Goal: Task Accomplishment & Management: Manage account settings

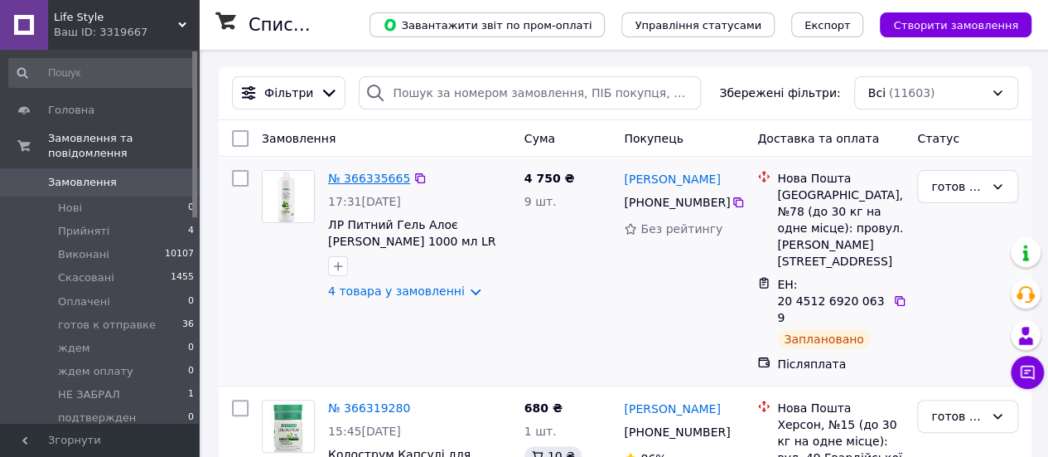
click at [375, 177] on link "№ 366335665" at bounding box center [369, 178] width 82 height 13
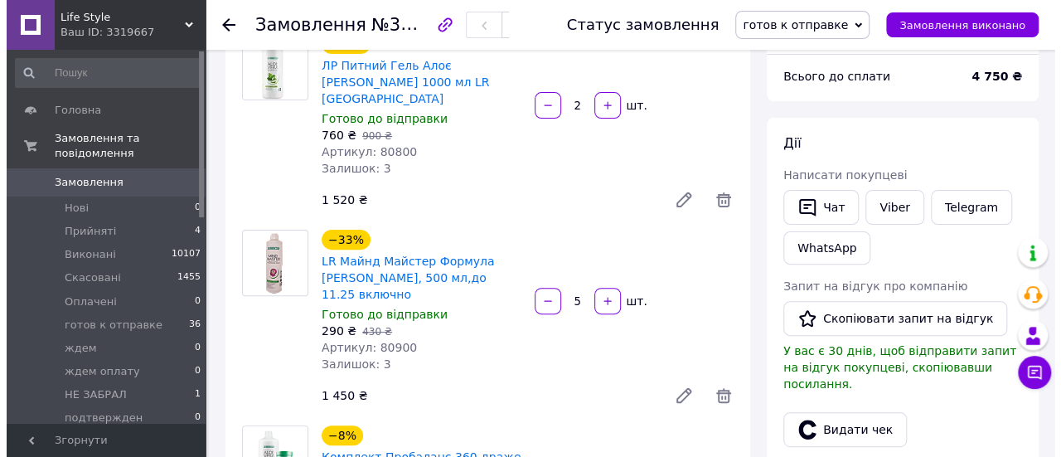
scroll to position [249, 0]
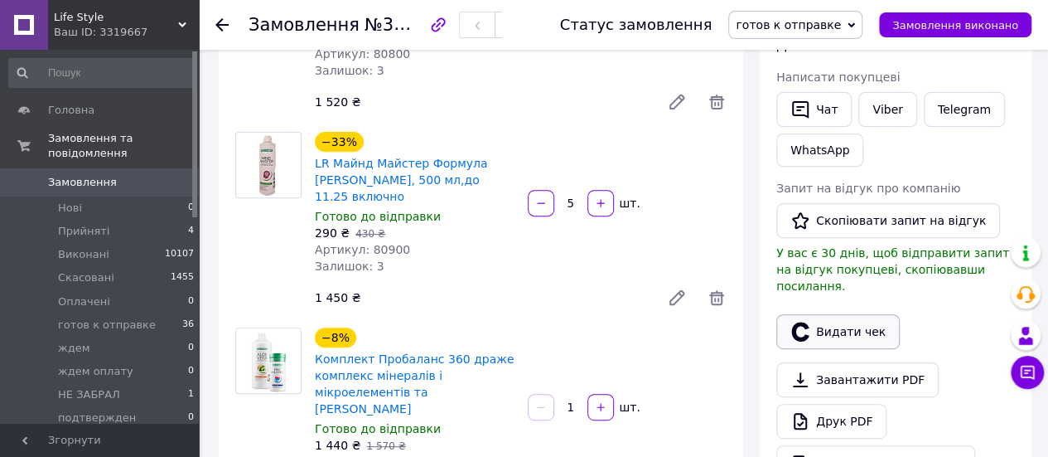
click at [843, 314] on button "Видати чек" at bounding box center [837, 331] width 123 height 35
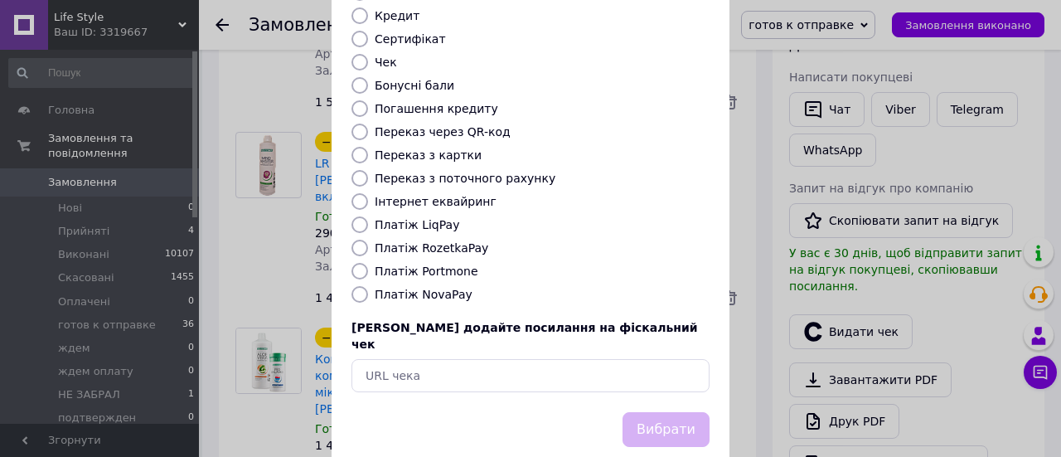
click at [355, 286] on input "Платіж NovaPay" at bounding box center [359, 294] width 17 height 17
radio input "true"
click at [678, 412] on button "Вибрати" at bounding box center [665, 430] width 87 height 36
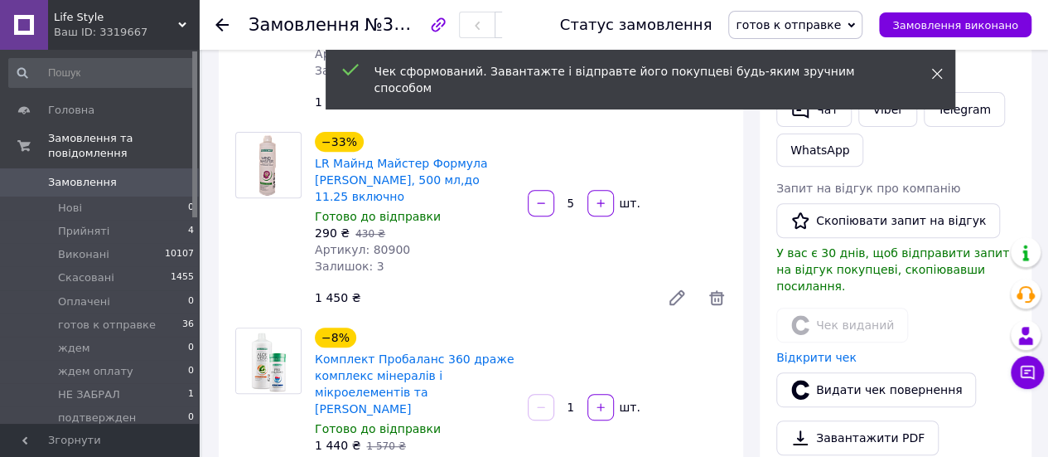
click at [934, 70] on icon at bounding box center [937, 74] width 12 height 12
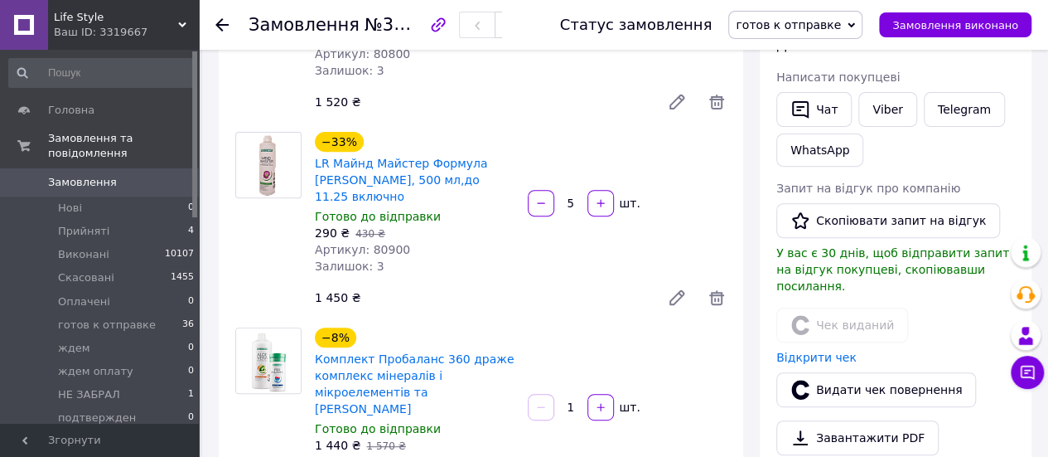
click at [855, 27] on icon at bounding box center [851, 25] width 7 height 7
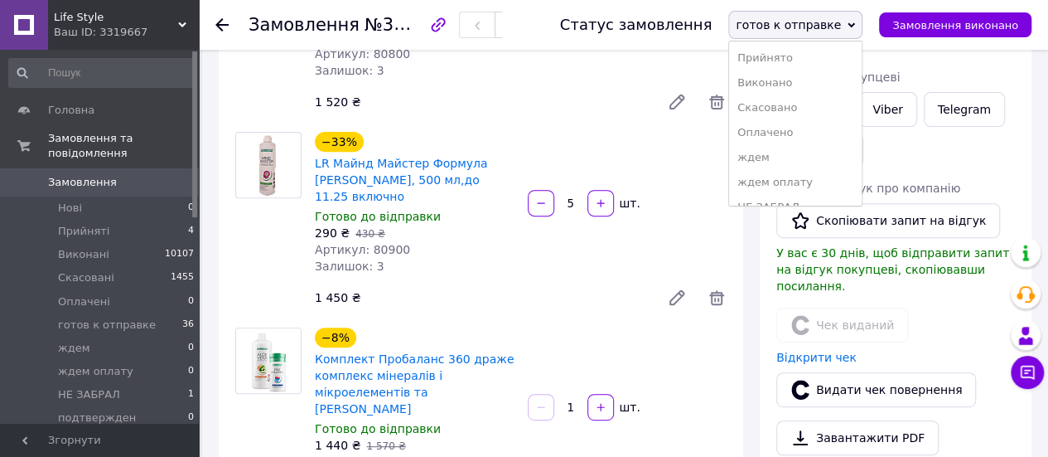
click at [784, 76] on li "Виконано" at bounding box center [795, 82] width 133 height 25
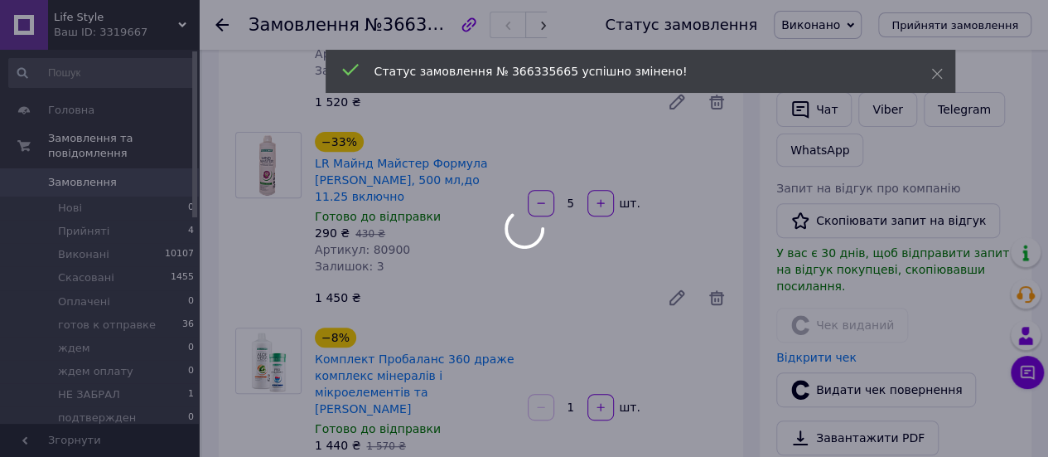
scroll to position [322, 0]
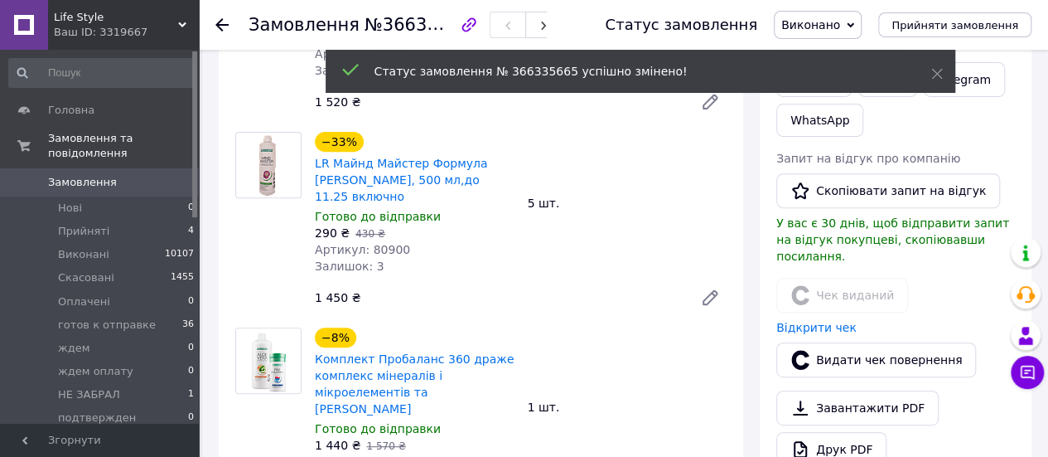
click at [224, 24] on use at bounding box center [221, 24] width 13 height 13
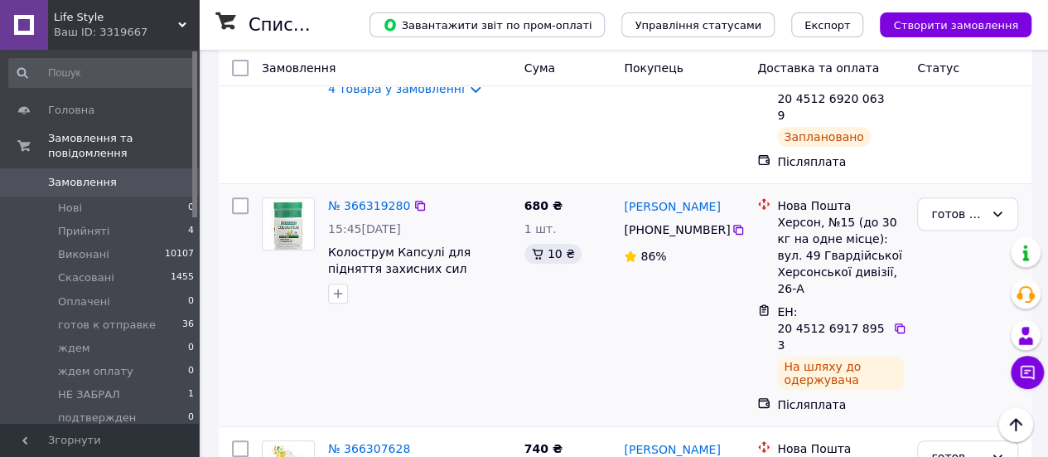
scroll to position [166, 0]
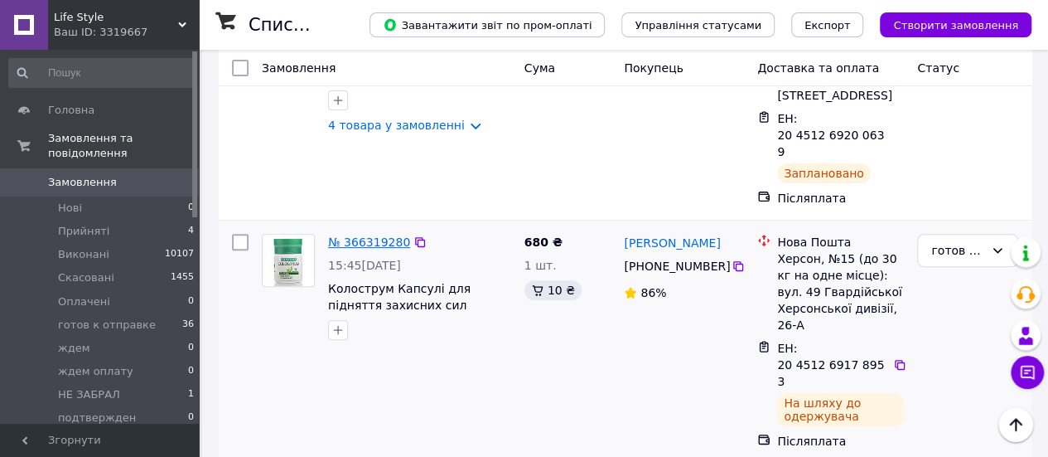
click at [370, 235] on link "№ 366319280" at bounding box center [369, 241] width 82 height 13
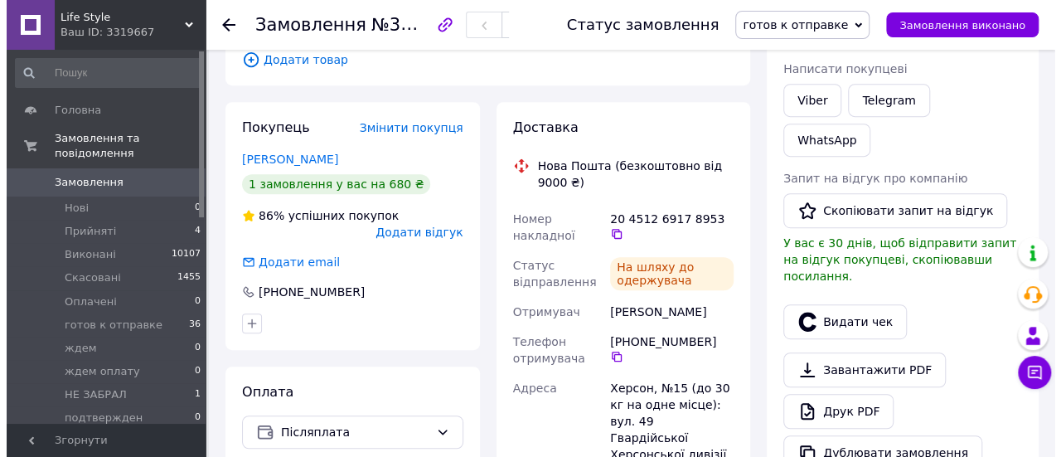
scroll to position [331, 0]
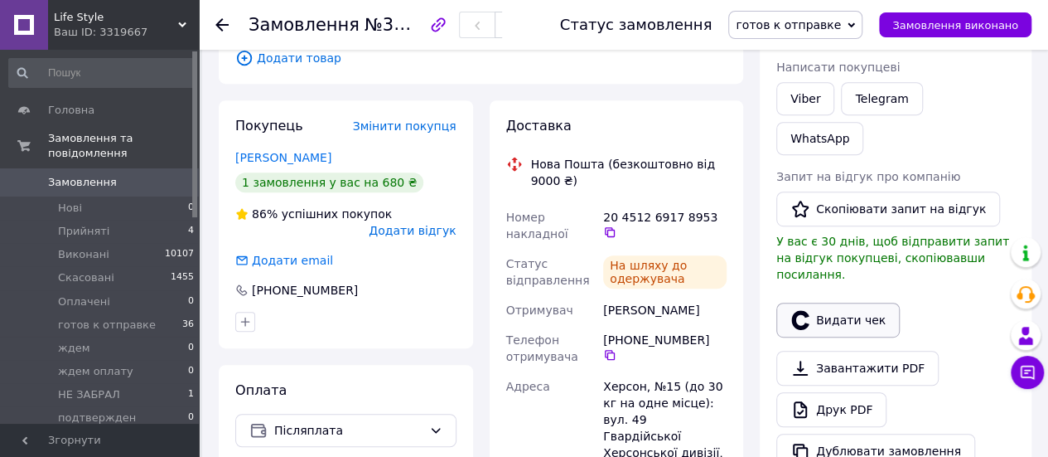
click at [839, 302] on button "Видати чек" at bounding box center [837, 319] width 123 height 35
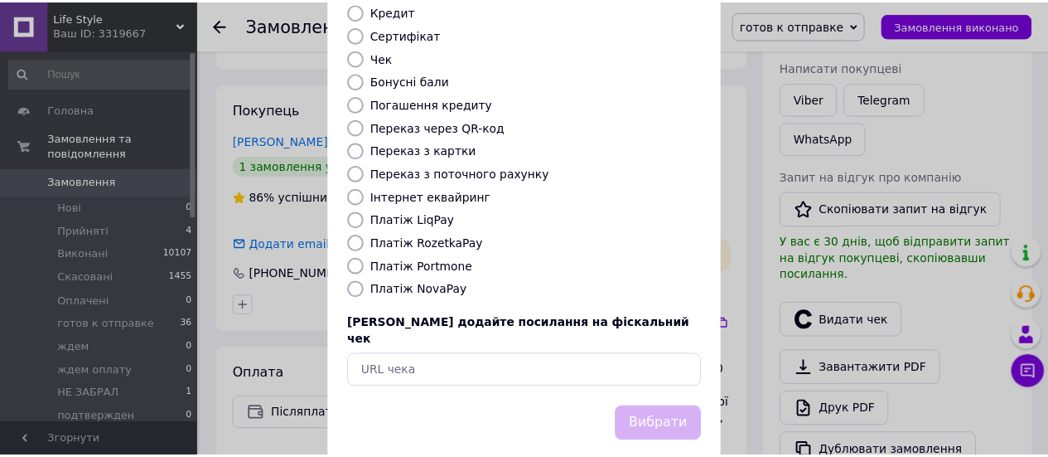
scroll to position [254, 0]
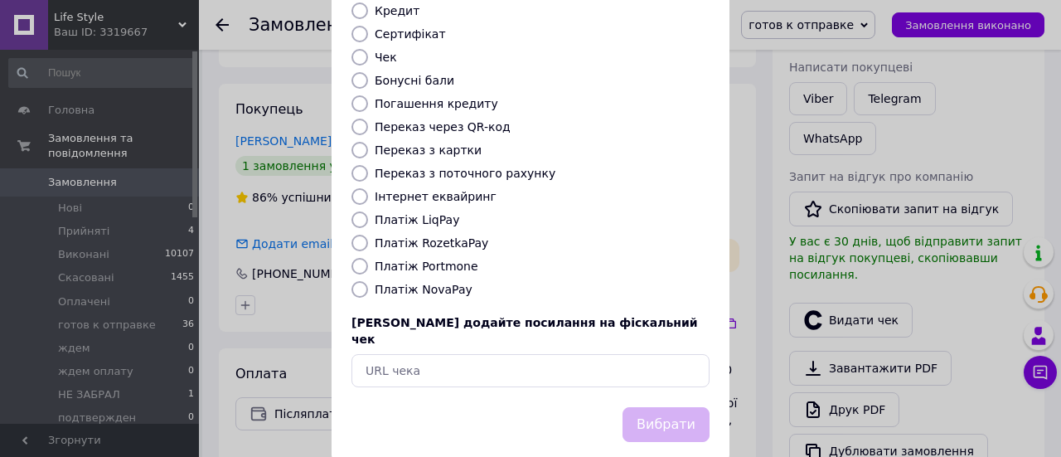
click at [355, 281] on input "Платіж NovaPay" at bounding box center [359, 289] width 17 height 17
radio input "true"
click at [665, 407] on button "Вибрати" at bounding box center [665, 425] width 87 height 36
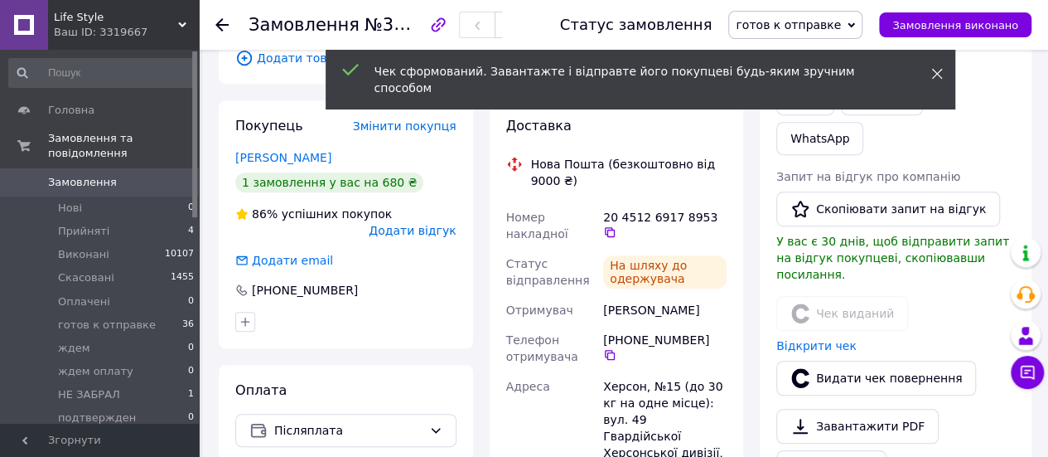
click at [936, 73] on use at bounding box center [936, 74] width 11 height 11
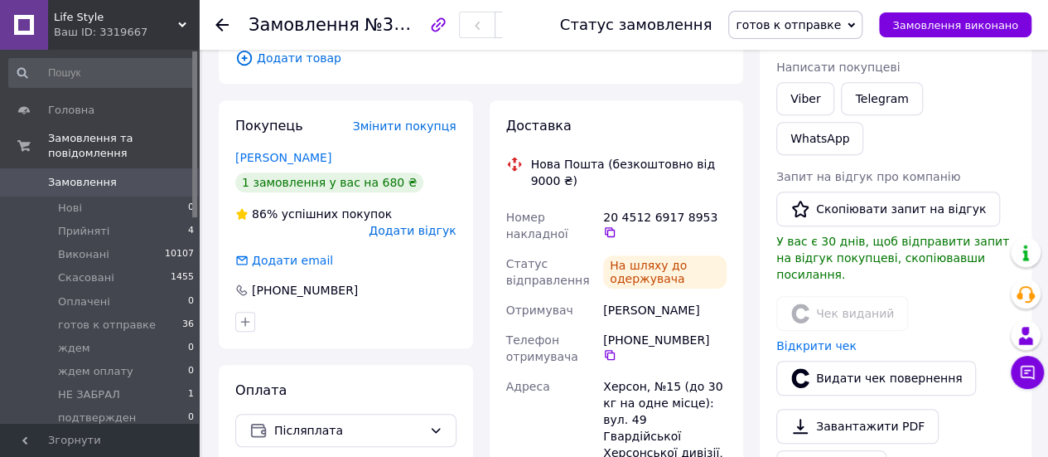
click at [855, 22] on icon at bounding box center [851, 25] width 7 height 7
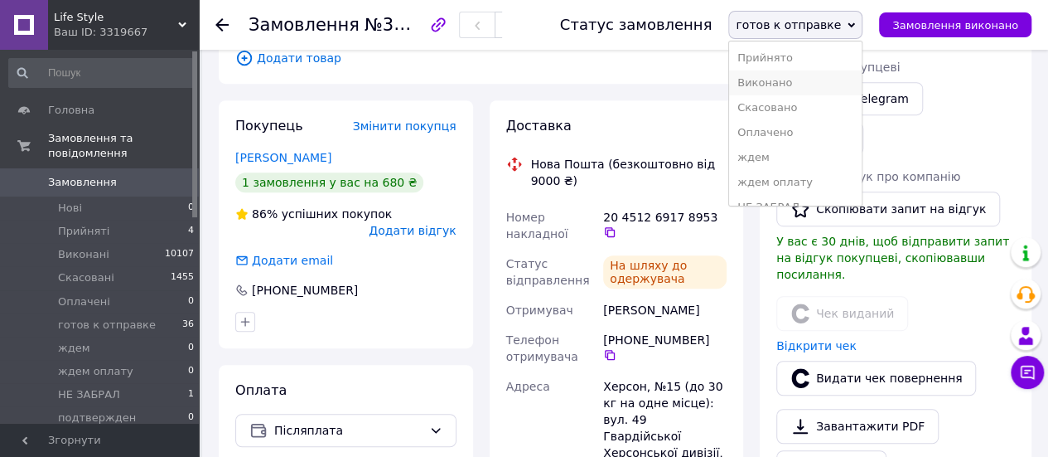
click at [786, 79] on li "Виконано" at bounding box center [795, 82] width 133 height 25
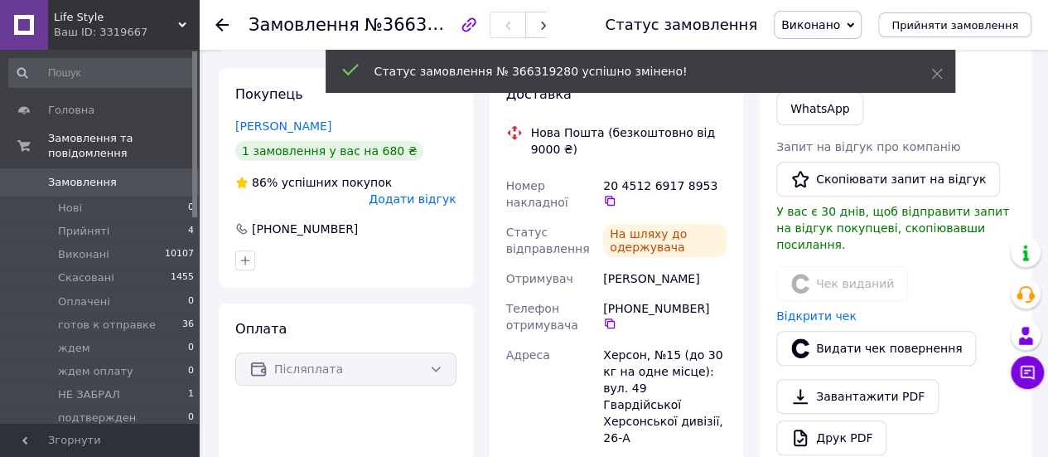
click at [222, 24] on use at bounding box center [221, 24] width 13 height 13
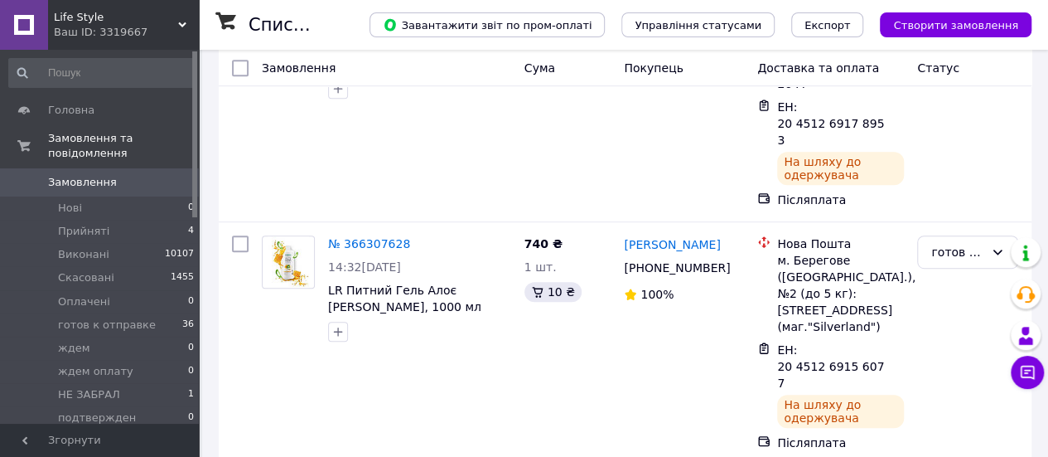
scroll to position [414, 0]
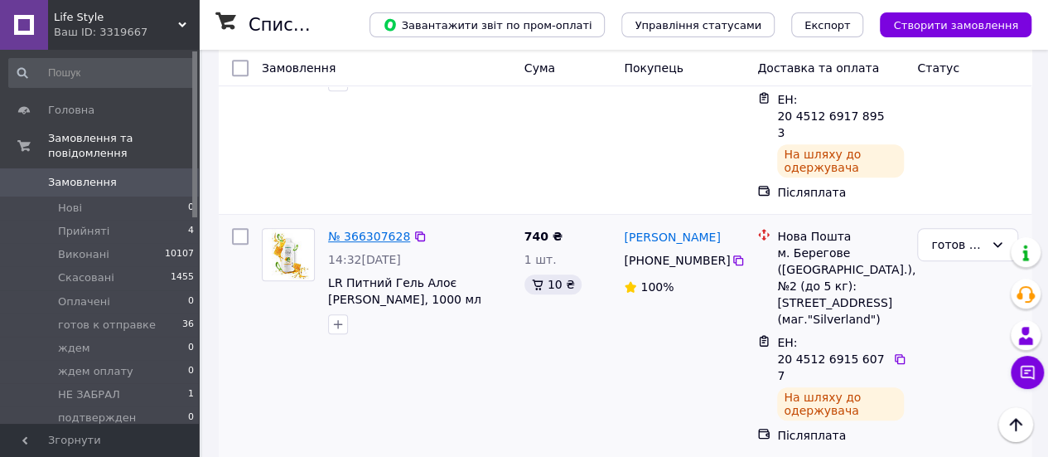
click at [371, 230] on link "№ 366307628" at bounding box center [369, 236] width 82 height 13
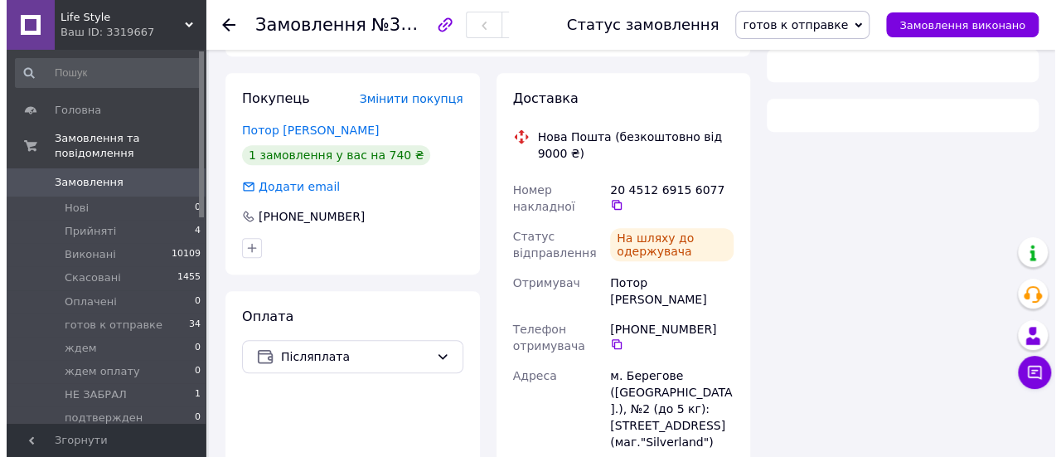
scroll to position [414, 0]
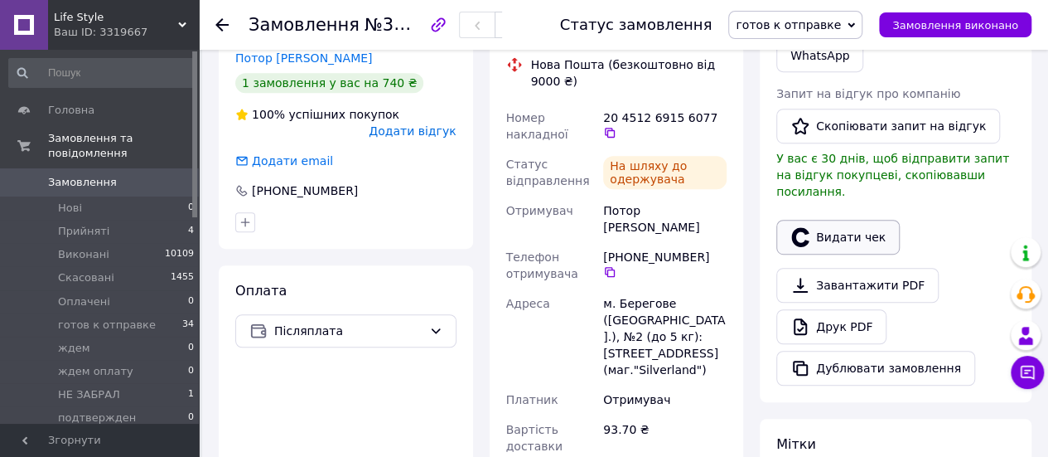
click at [852, 220] on button "Видати чек" at bounding box center [837, 237] width 123 height 35
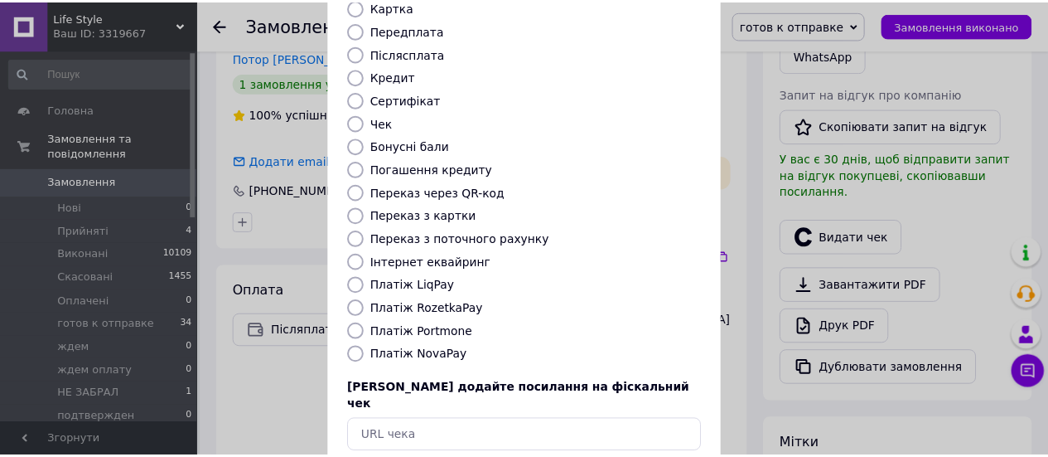
scroll to position [249, 0]
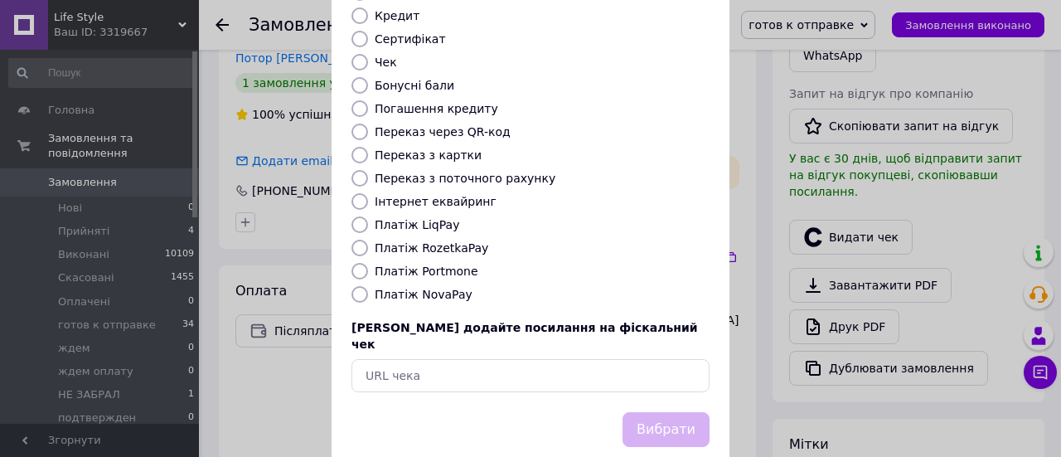
click at [360, 286] on input "Платіж NovaPay" at bounding box center [359, 294] width 17 height 17
radio input "true"
click at [670, 412] on button "Вибрати" at bounding box center [665, 430] width 87 height 36
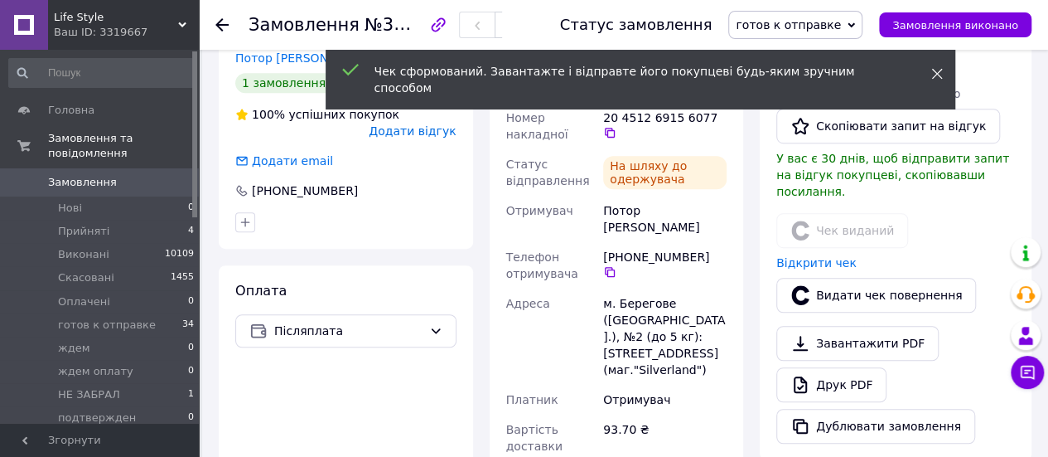
click at [934, 74] on icon at bounding box center [937, 74] width 12 height 12
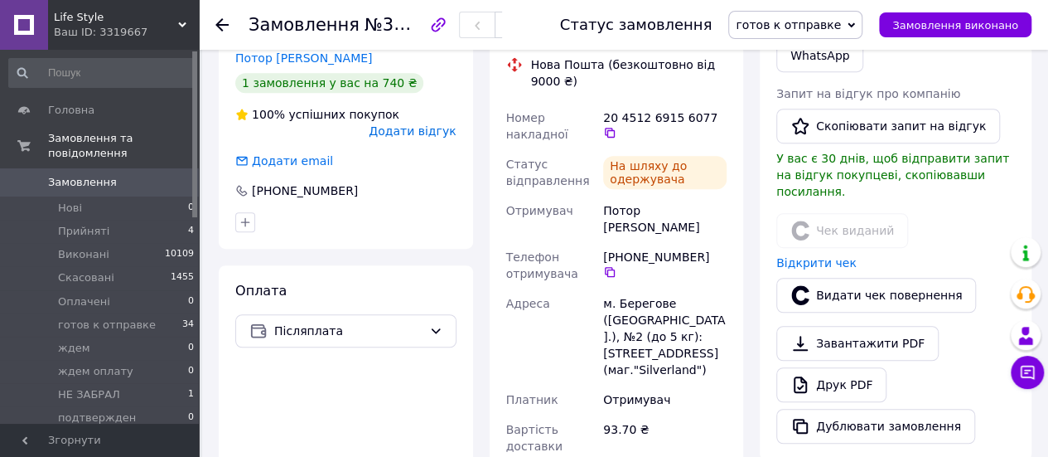
click at [855, 26] on icon at bounding box center [851, 24] width 7 height 5
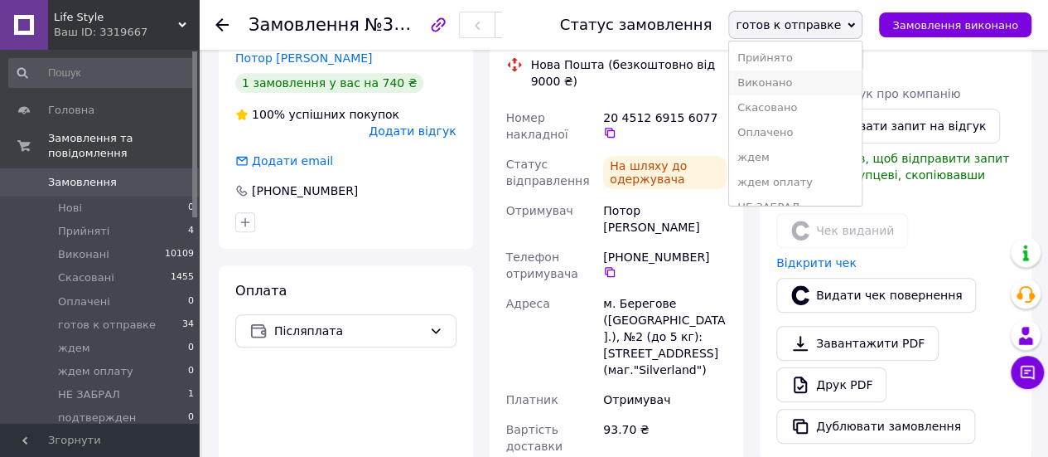
click at [785, 78] on li "Виконано" at bounding box center [795, 82] width 133 height 25
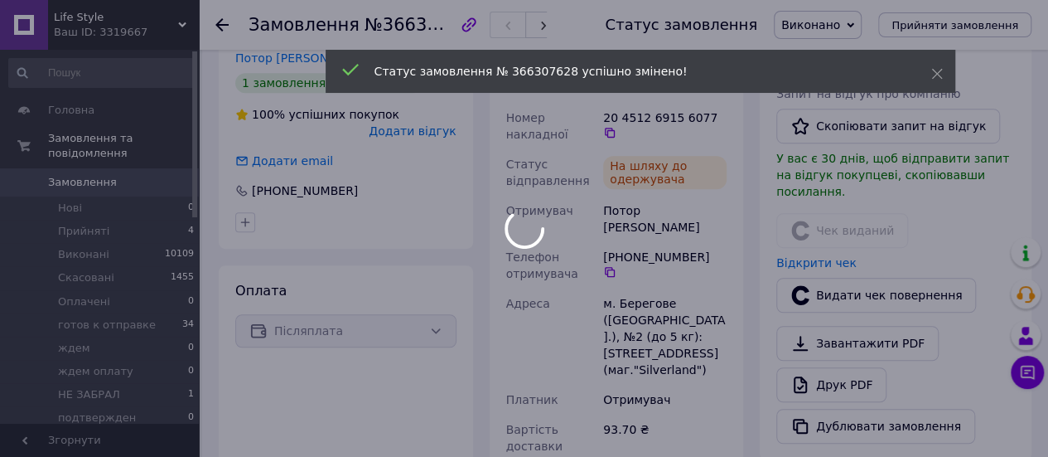
scroll to position [383, 0]
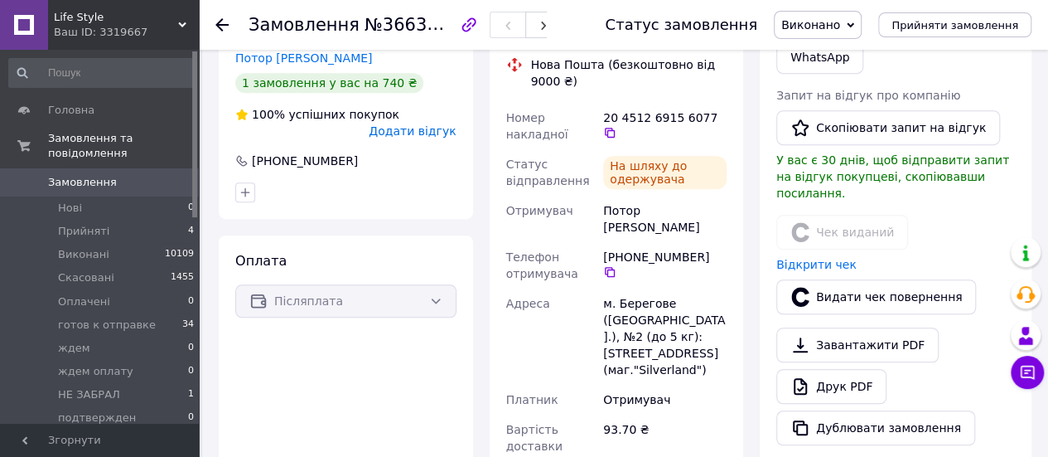
click at [224, 24] on use at bounding box center [221, 24] width 13 height 13
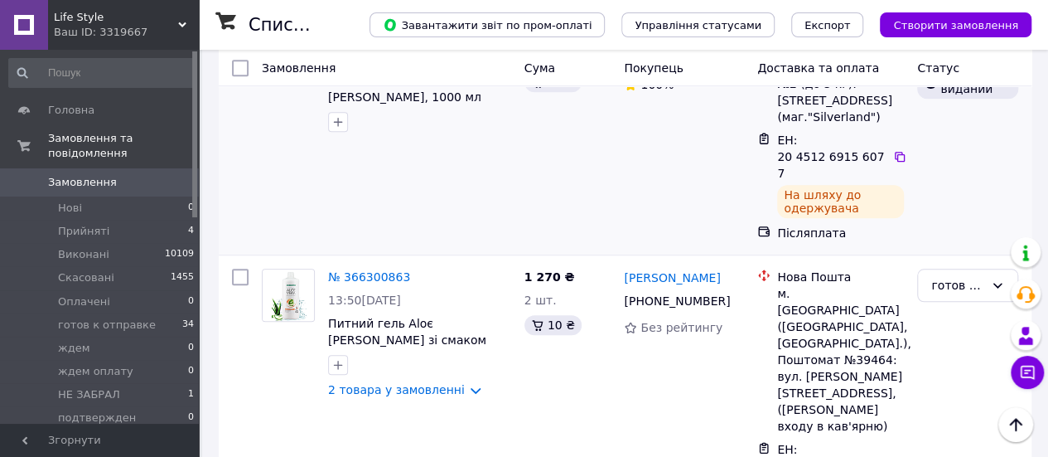
scroll to position [663, 0]
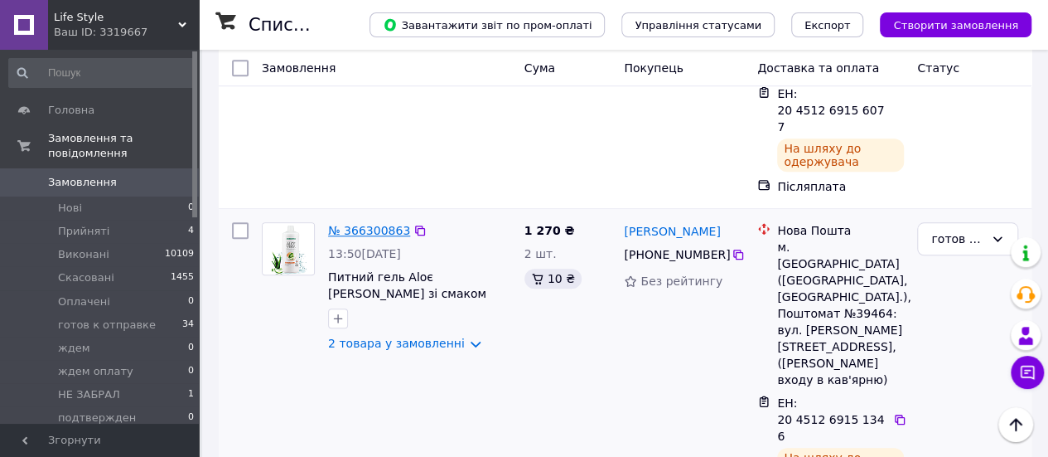
click at [378, 224] on link "№ 366300863" at bounding box center [369, 230] width 82 height 13
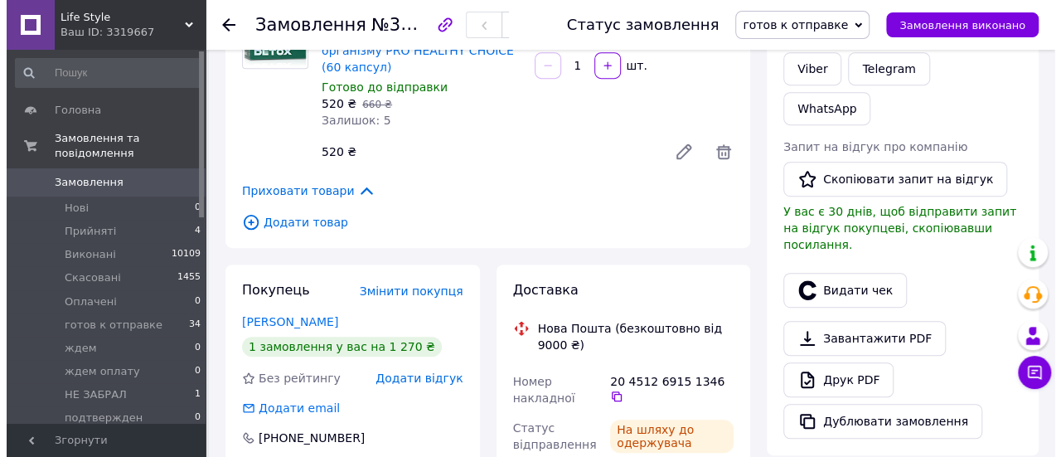
scroll to position [331, 0]
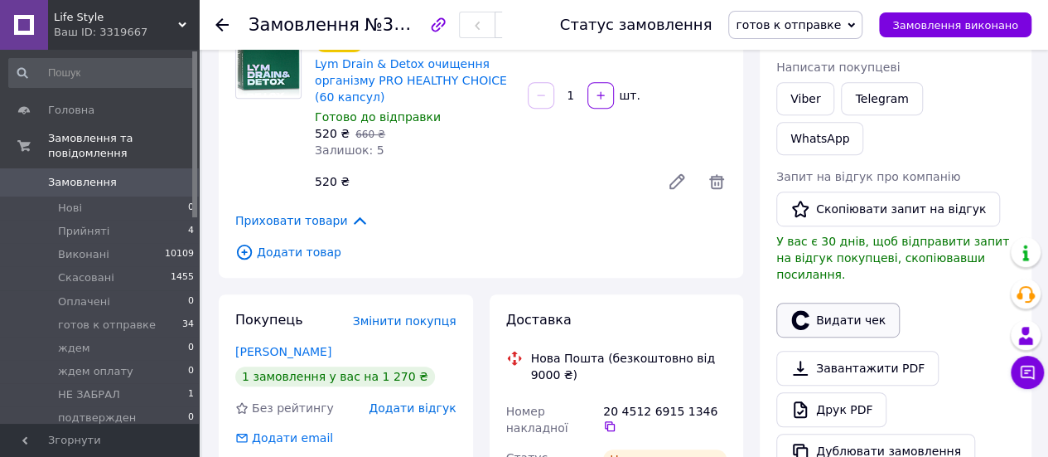
click at [840, 302] on button "Видати чек" at bounding box center [837, 319] width 123 height 35
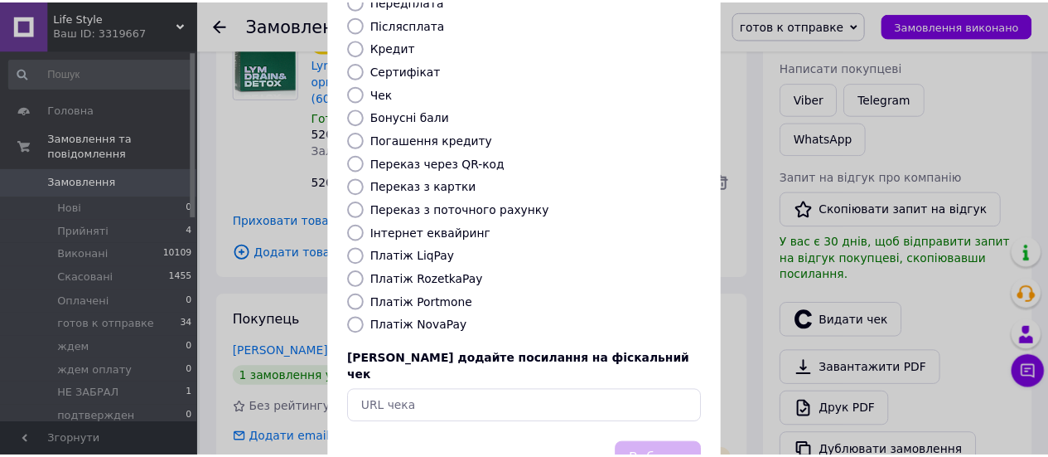
scroll to position [254, 0]
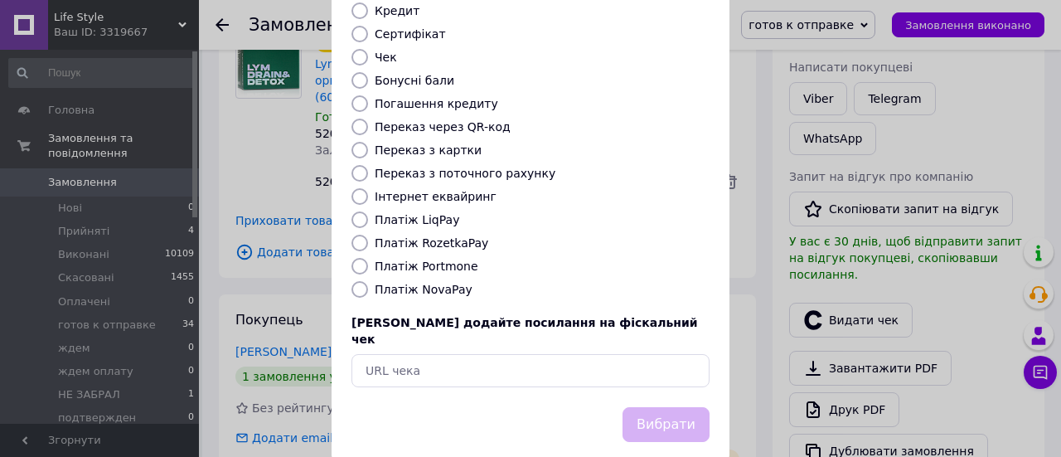
click at [356, 281] on input "Платіж NovaPay" at bounding box center [359, 289] width 17 height 17
radio input "true"
click at [668, 407] on button "Вибрати" at bounding box center [665, 425] width 87 height 36
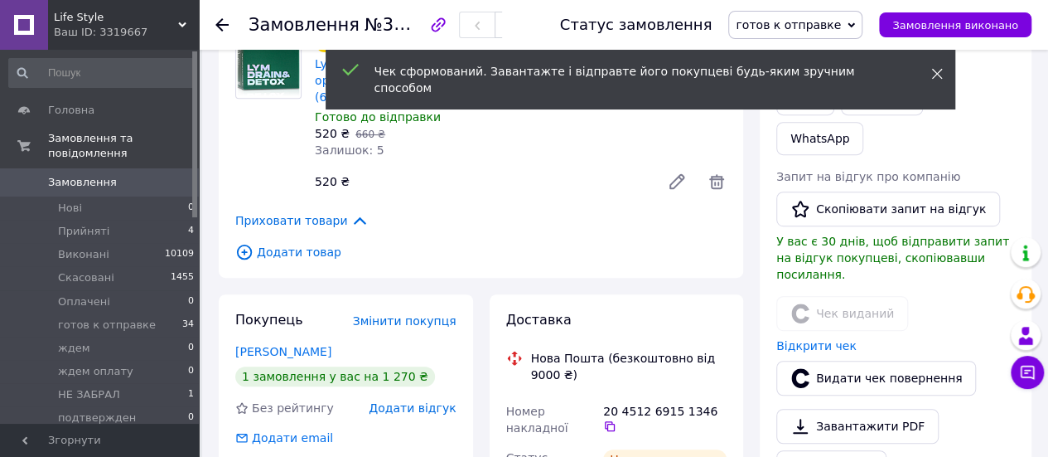
click at [938, 70] on icon at bounding box center [937, 74] width 12 height 12
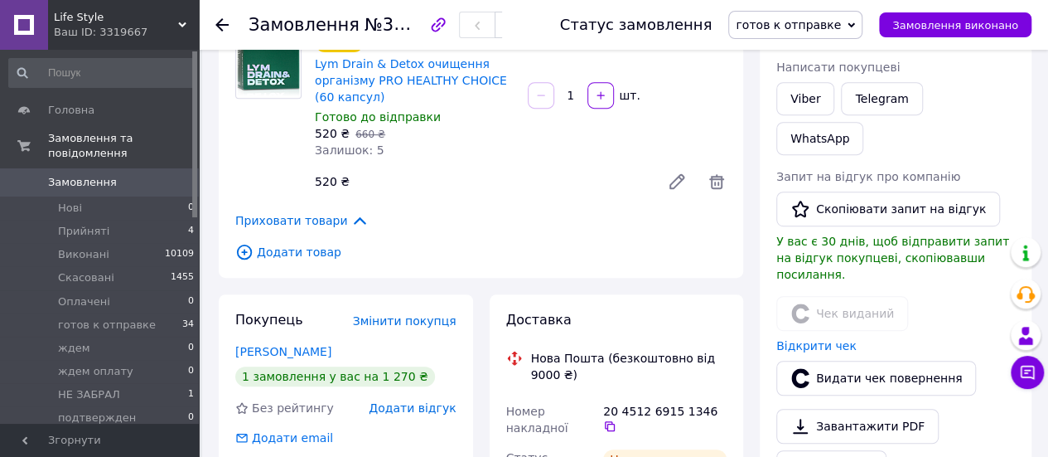
click at [855, 23] on icon at bounding box center [851, 25] width 7 height 7
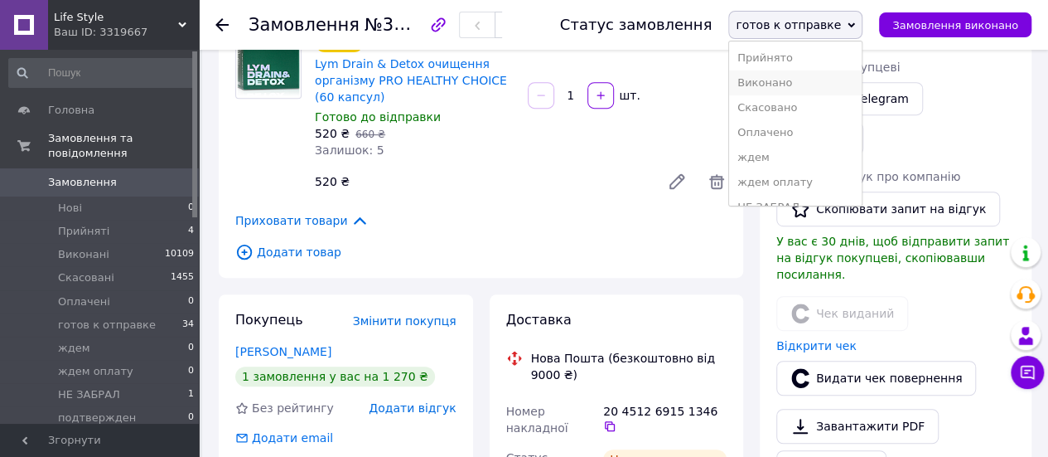
click at [800, 79] on li "Виконано" at bounding box center [795, 82] width 133 height 25
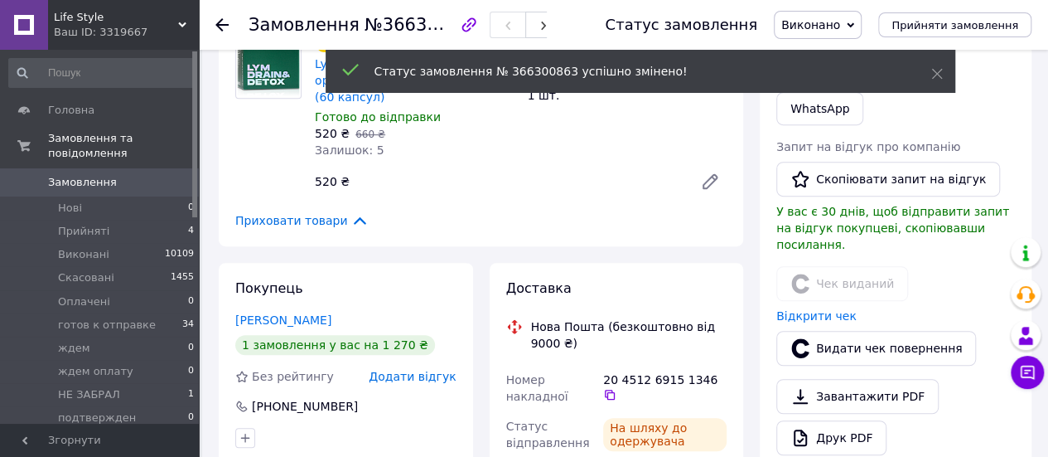
click at [219, 21] on use at bounding box center [221, 24] width 13 height 13
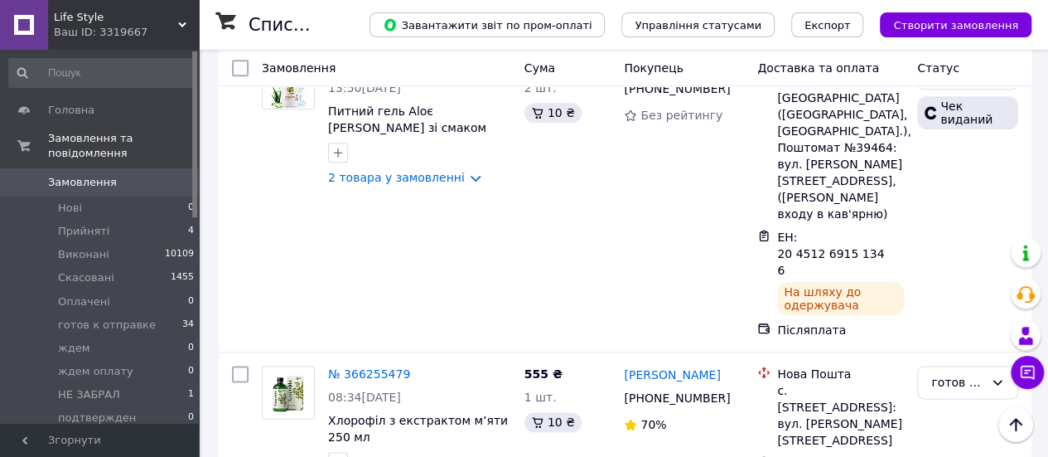
scroll to position [912, 0]
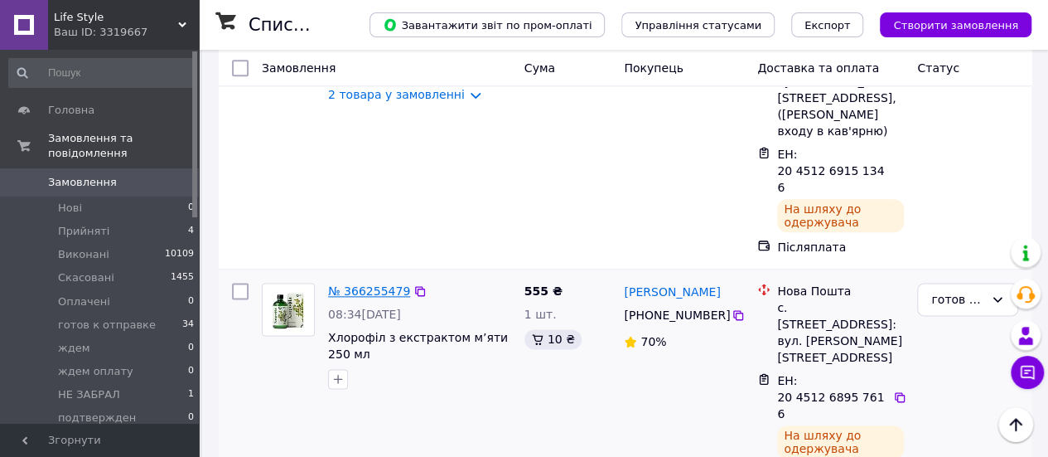
click at [380, 284] on link "№ 366255479" at bounding box center [369, 290] width 82 height 13
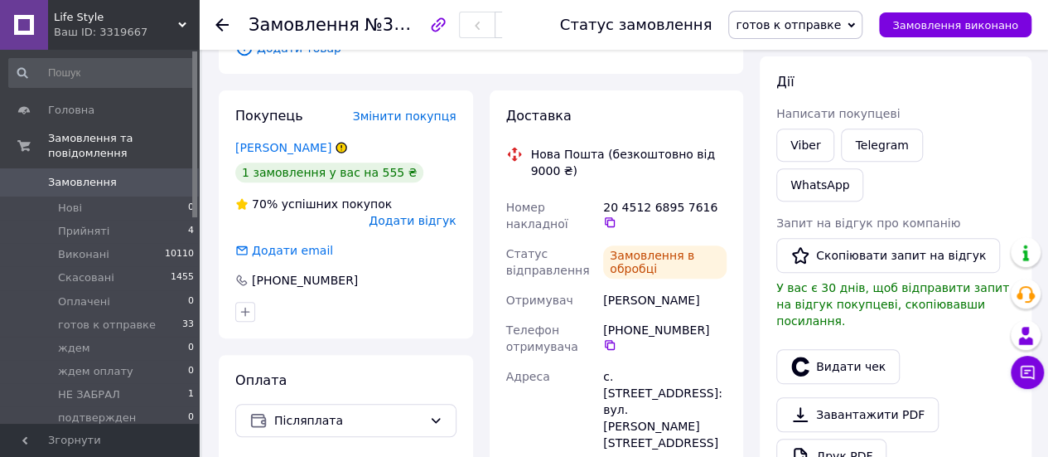
scroll to position [691, 0]
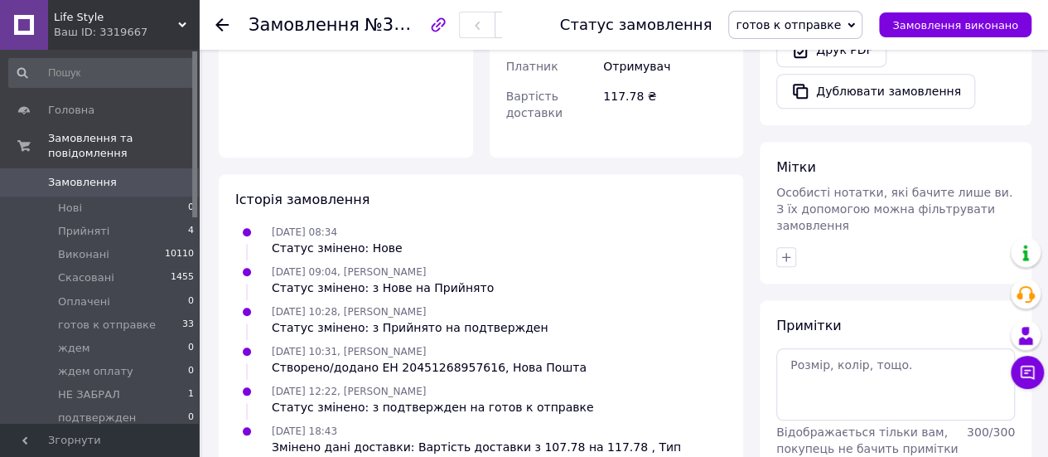
click at [855, 26] on icon at bounding box center [851, 24] width 7 height 5
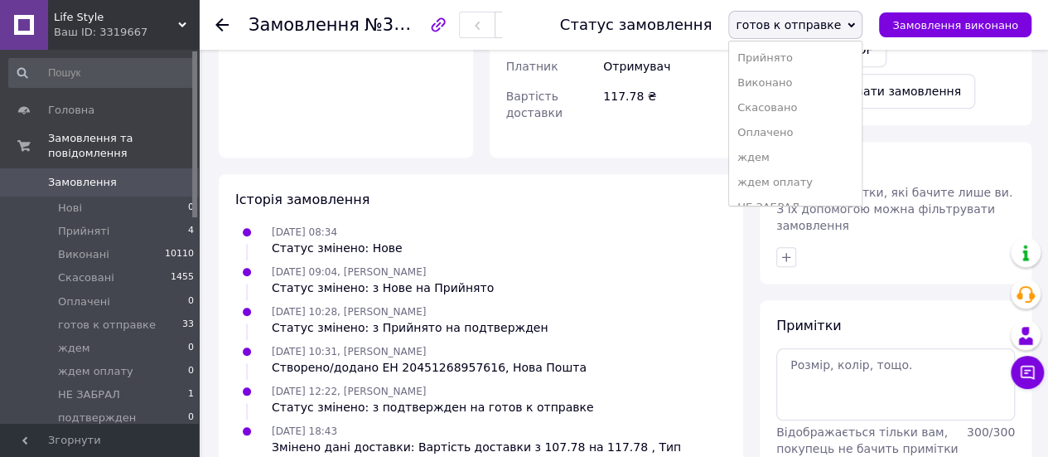
click at [789, 79] on li "Виконано" at bounding box center [795, 82] width 133 height 25
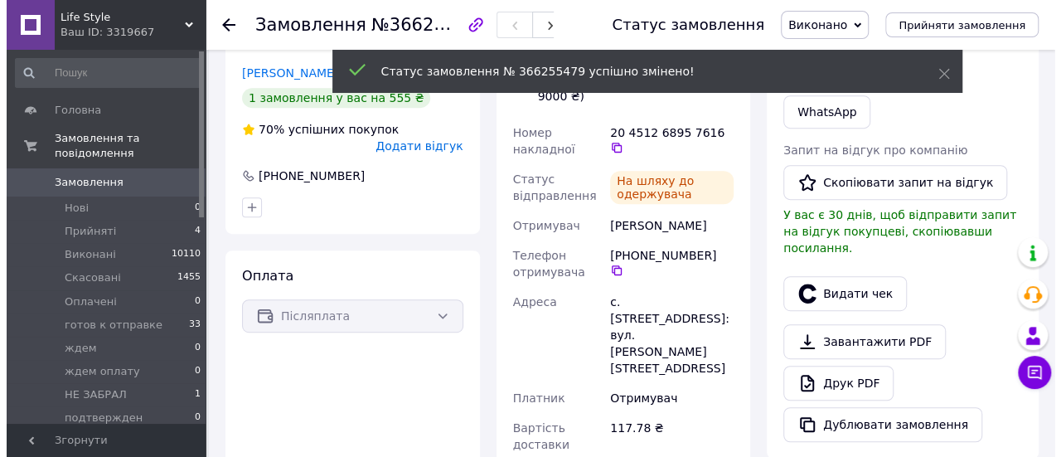
scroll to position [327, 0]
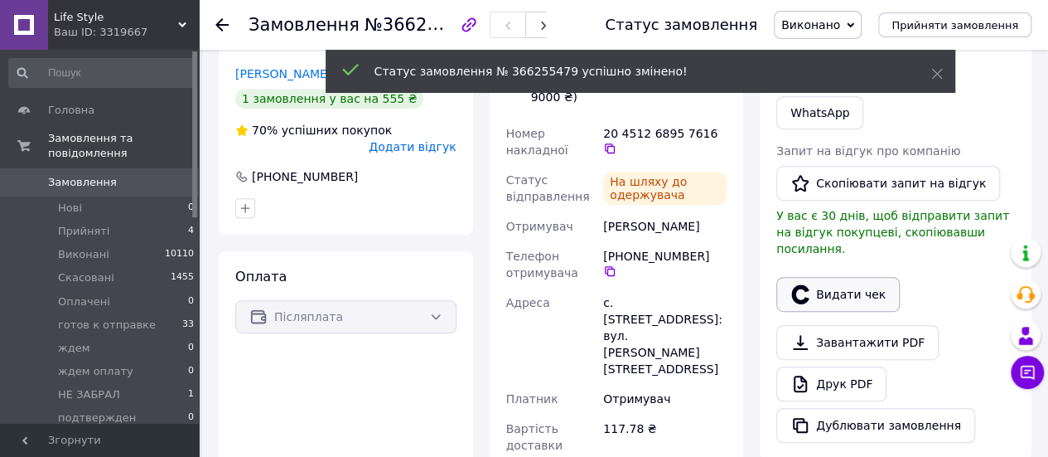
click at [833, 277] on button "Видати чек" at bounding box center [837, 294] width 123 height 35
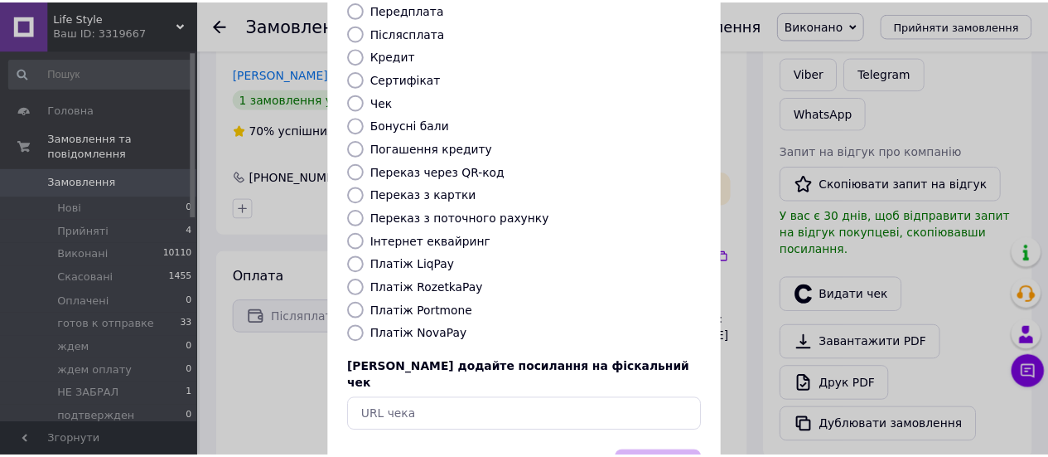
scroll to position [249, 0]
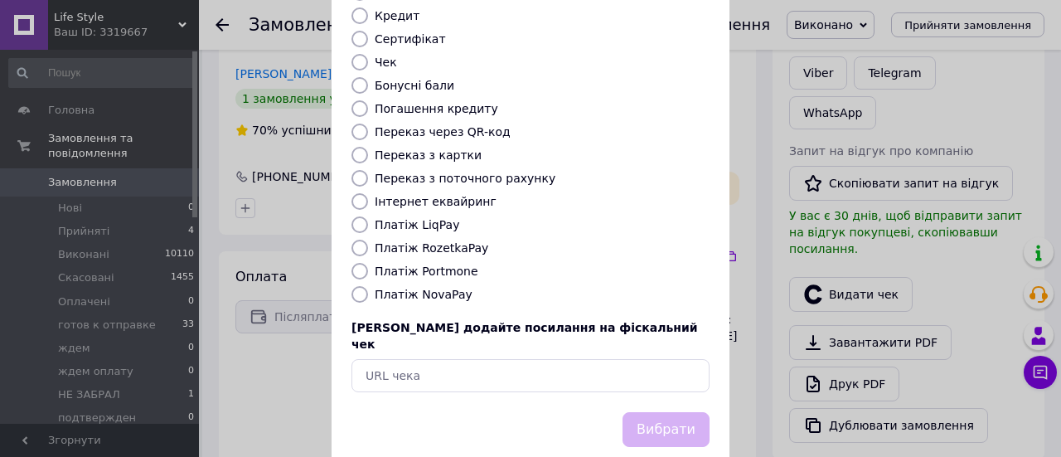
click at [352, 286] on input "Платіж NovaPay" at bounding box center [359, 294] width 17 height 17
radio input "true"
click at [667, 412] on button "Вибрати" at bounding box center [665, 430] width 87 height 36
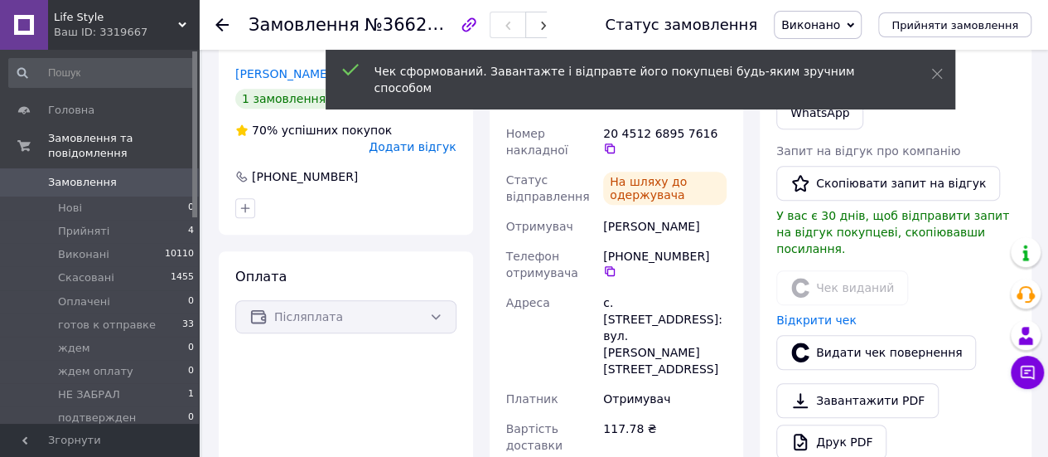
click at [222, 22] on icon at bounding box center [221, 24] width 13 height 13
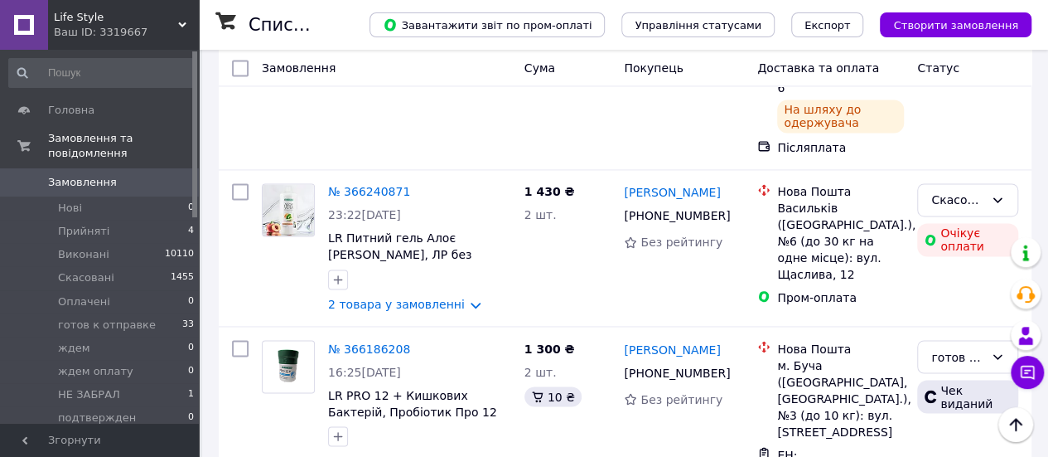
scroll to position [1243, 0]
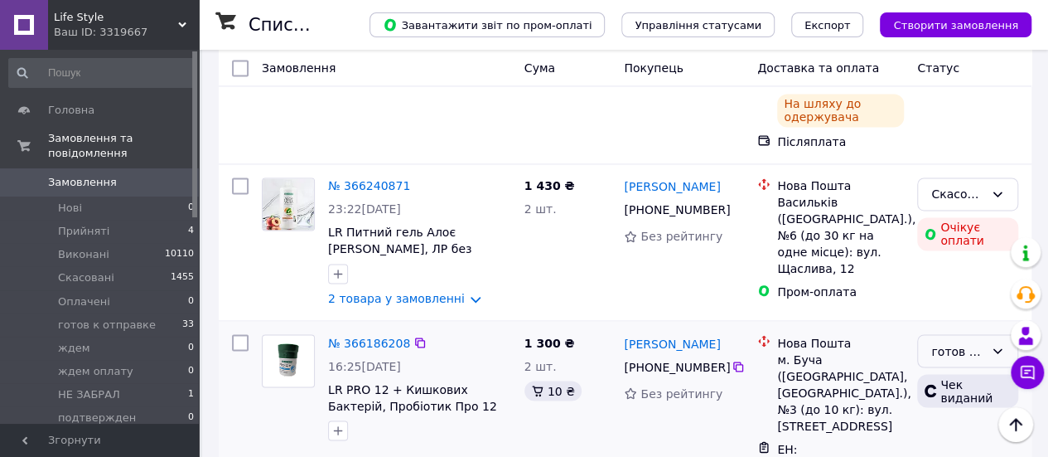
click at [1001, 344] on icon at bounding box center [997, 350] width 13 height 13
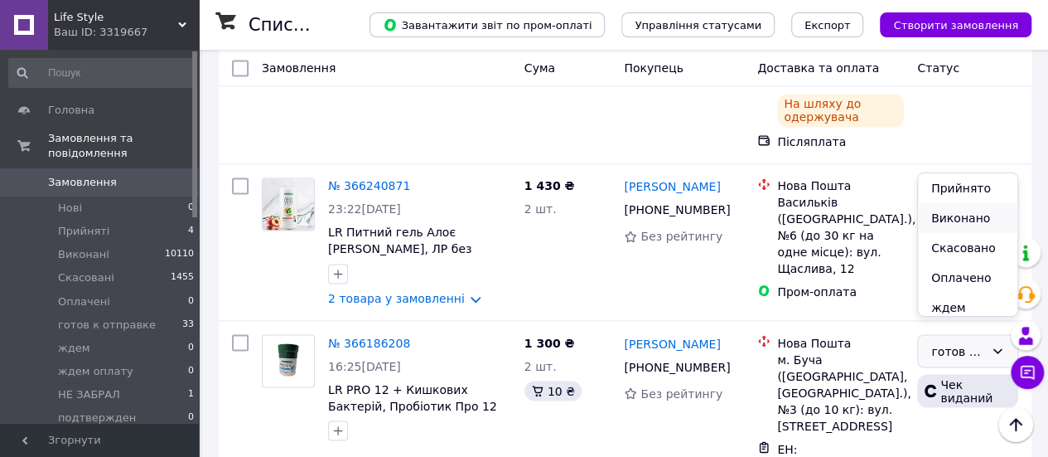
click at [955, 214] on li "Виконано" at bounding box center [967, 218] width 99 height 30
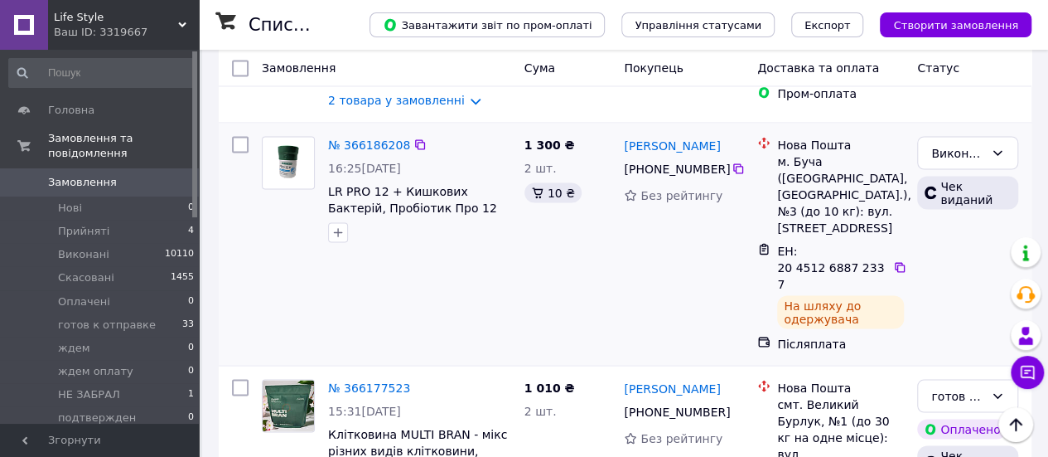
scroll to position [1492, 0]
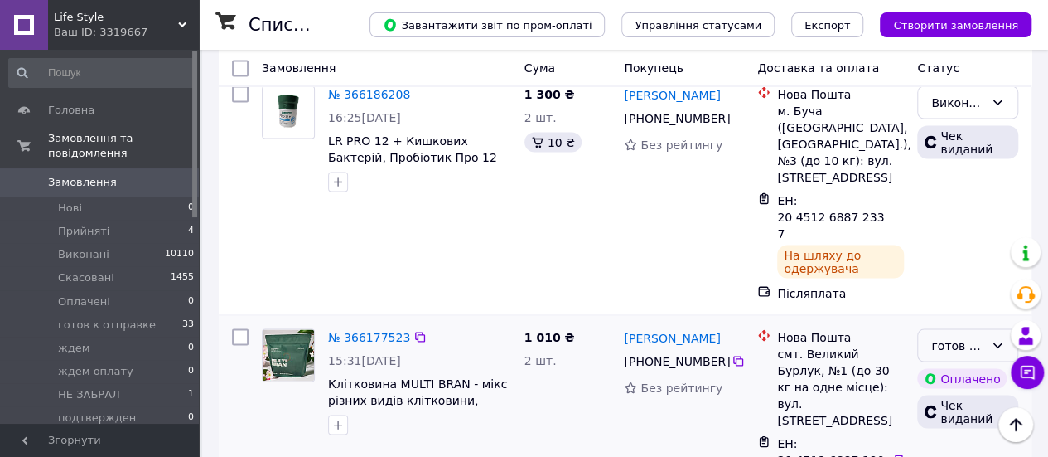
click at [1002, 338] on icon at bounding box center [997, 344] width 13 height 13
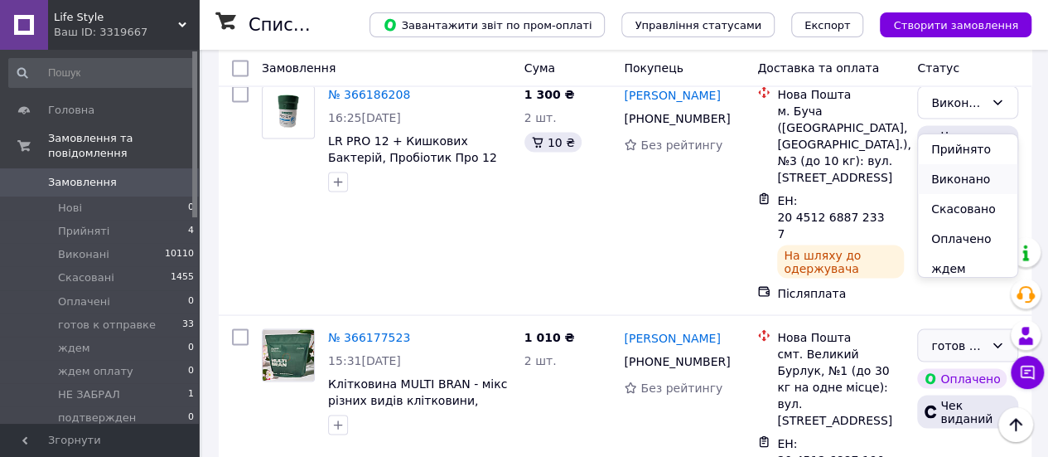
click at [948, 176] on li "Виконано" at bounding box center [967, 179] width 99 height 30
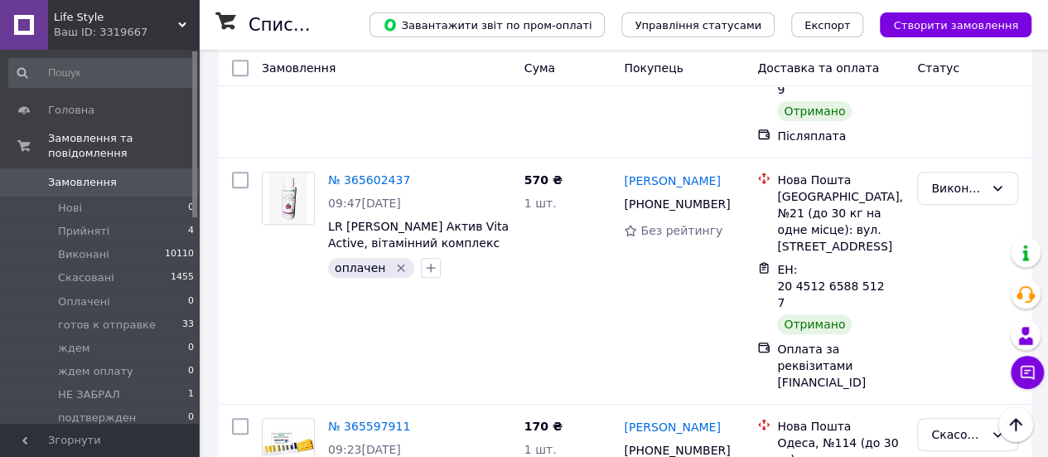
scroll to position [3563, 0]
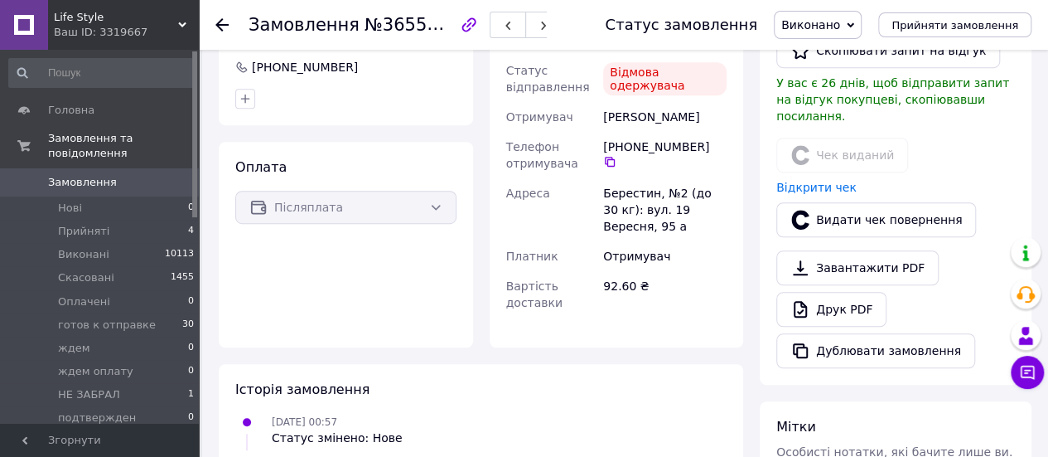
scroll to position [447, 0]
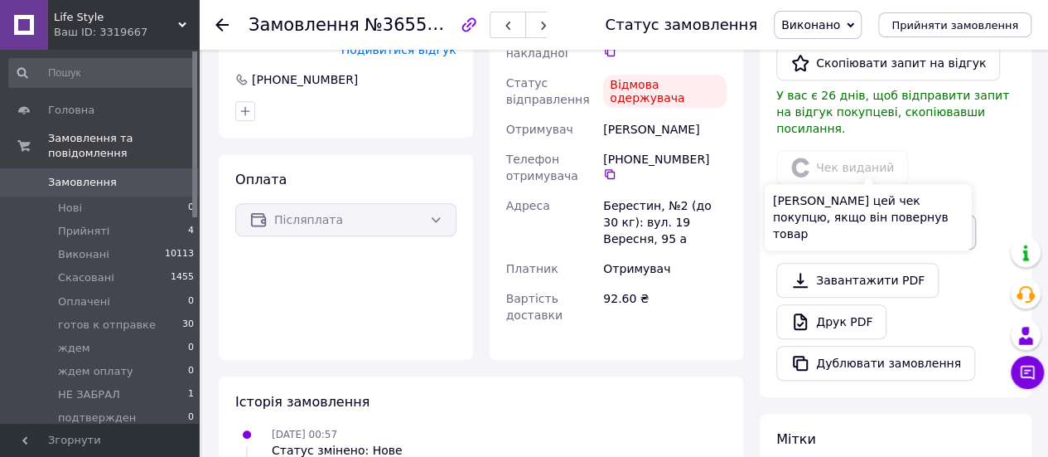
click at [849, 215] on button "Видати чек повернення" at bounding box center [876, 232] width 200 height 35
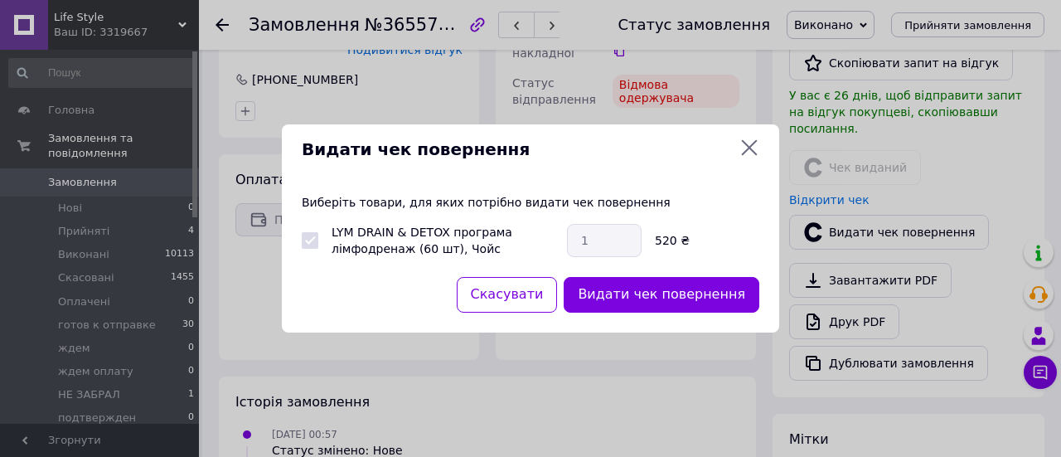
click at [659, 287] on button "Видати чек повернення" at bounding box center [662, 295] width 196 height 36
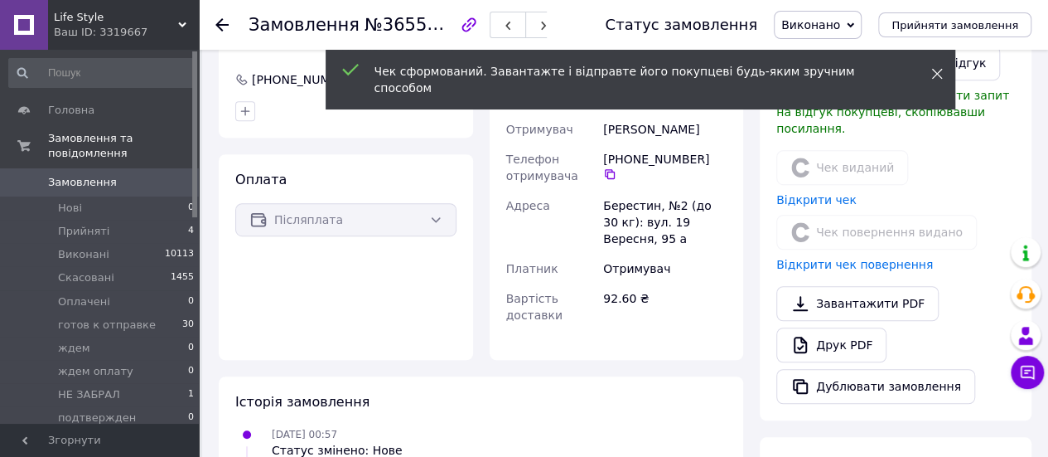
click at [940, 70] on icon at bounding box center [937, 74] width 12 height 12
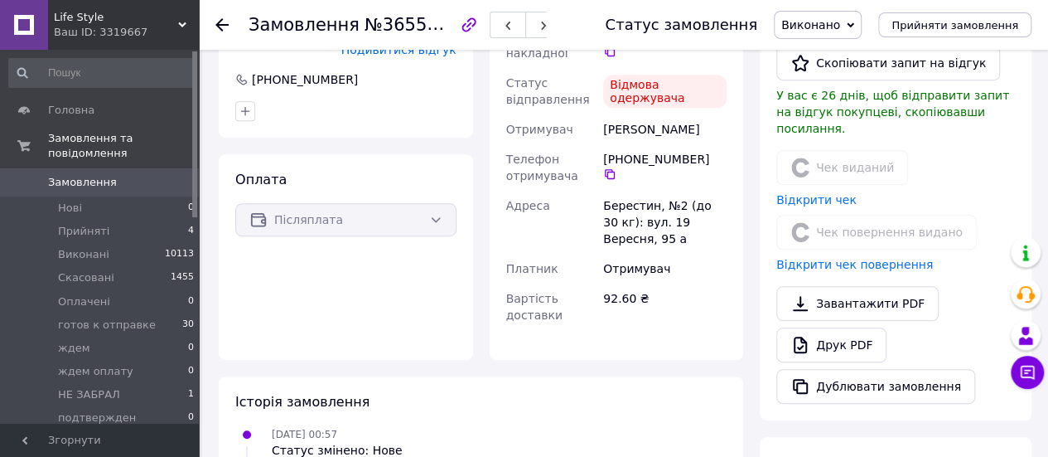
click at [220, 24] on use at bounding box center [221, 24] width 13 height 13
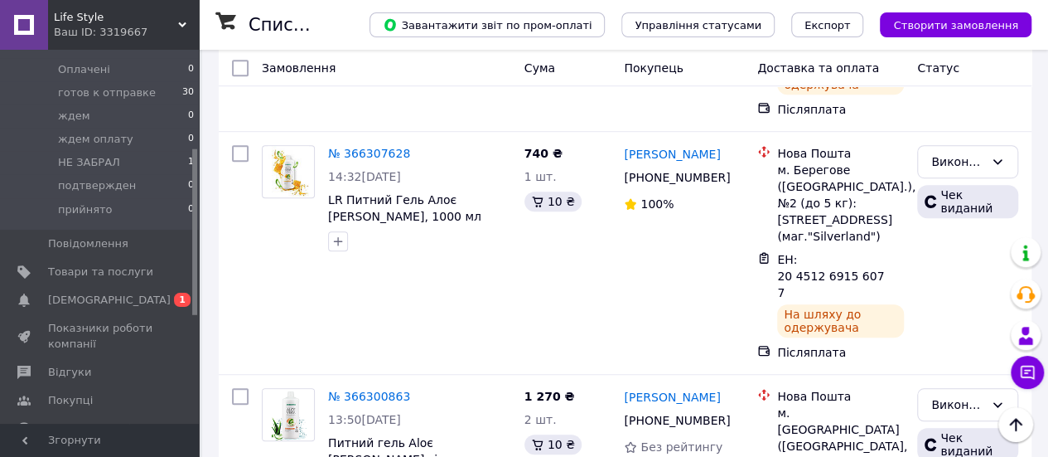
scroll to position [249, 0]
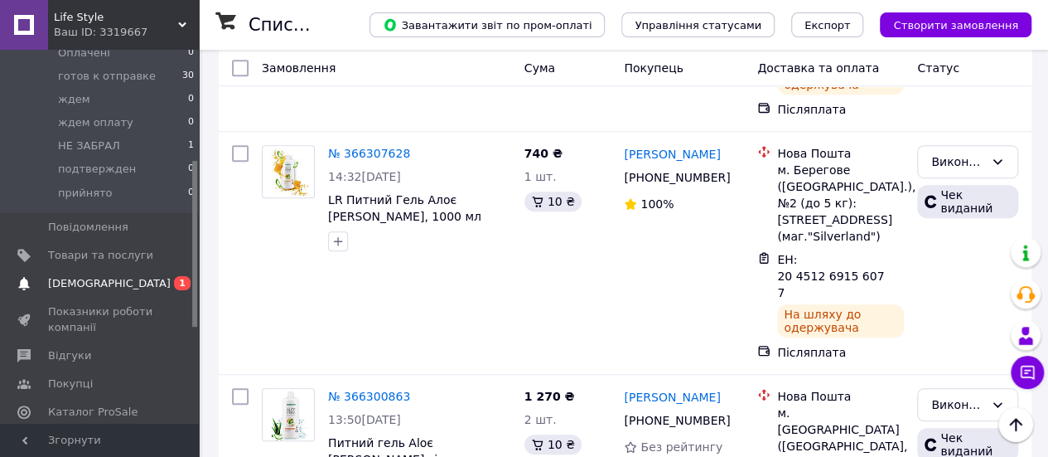
click at [99, 276] on span "[DEMOGRAPHIC_DATA]" at bounding box center [109, 283] width 123 height 15
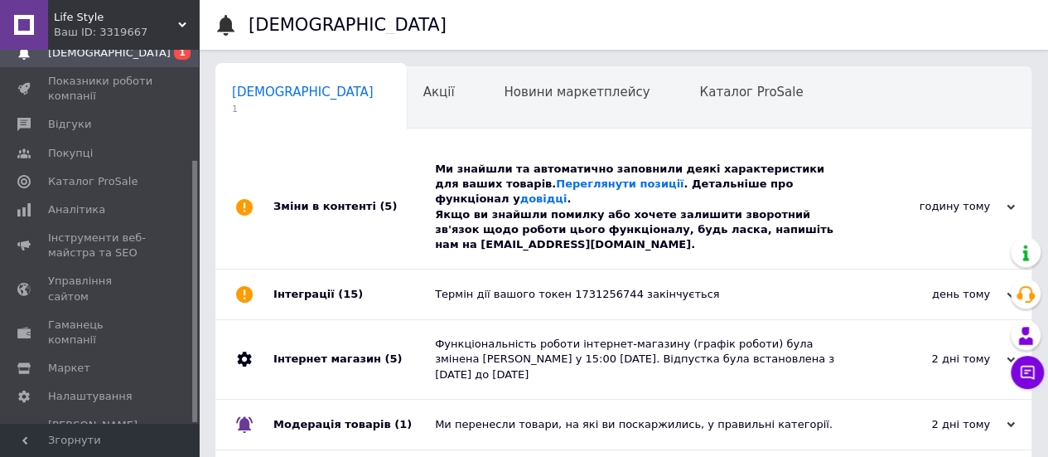
scroll to position [0, 5]
click at [556, 177] on link "Переглянути позиції" at bounding box center [620, 183] width 128 height 12
